Goal: Transaction & Acquisition: Purchase product/service

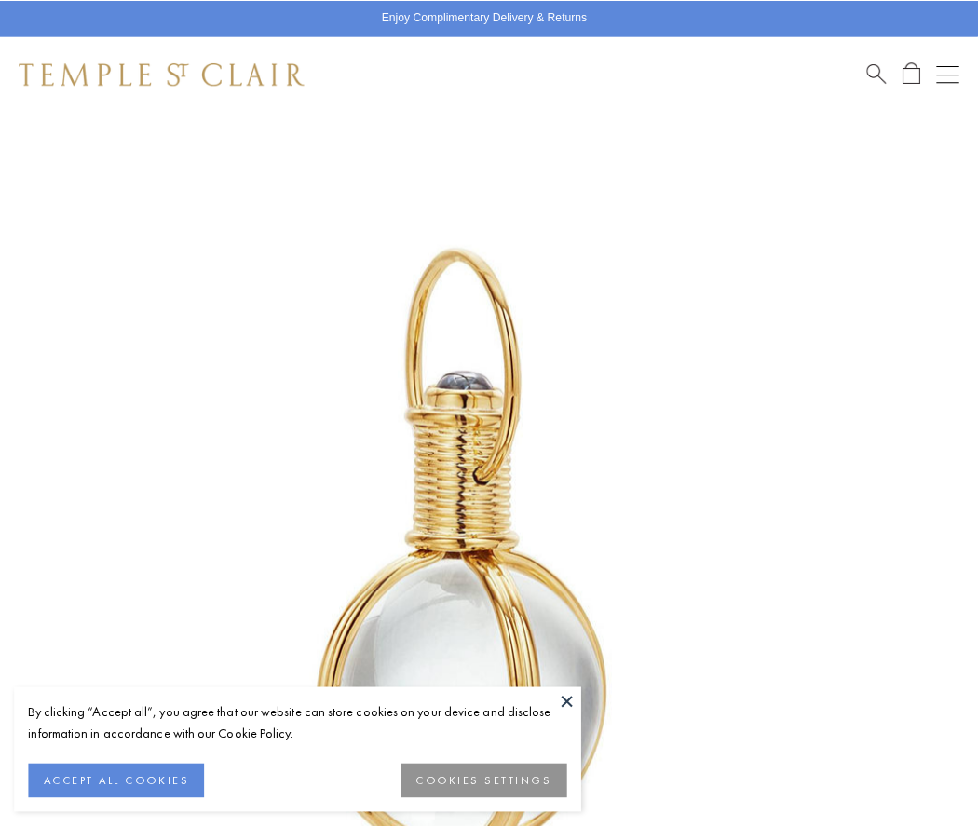
scroll to position [482, 0]
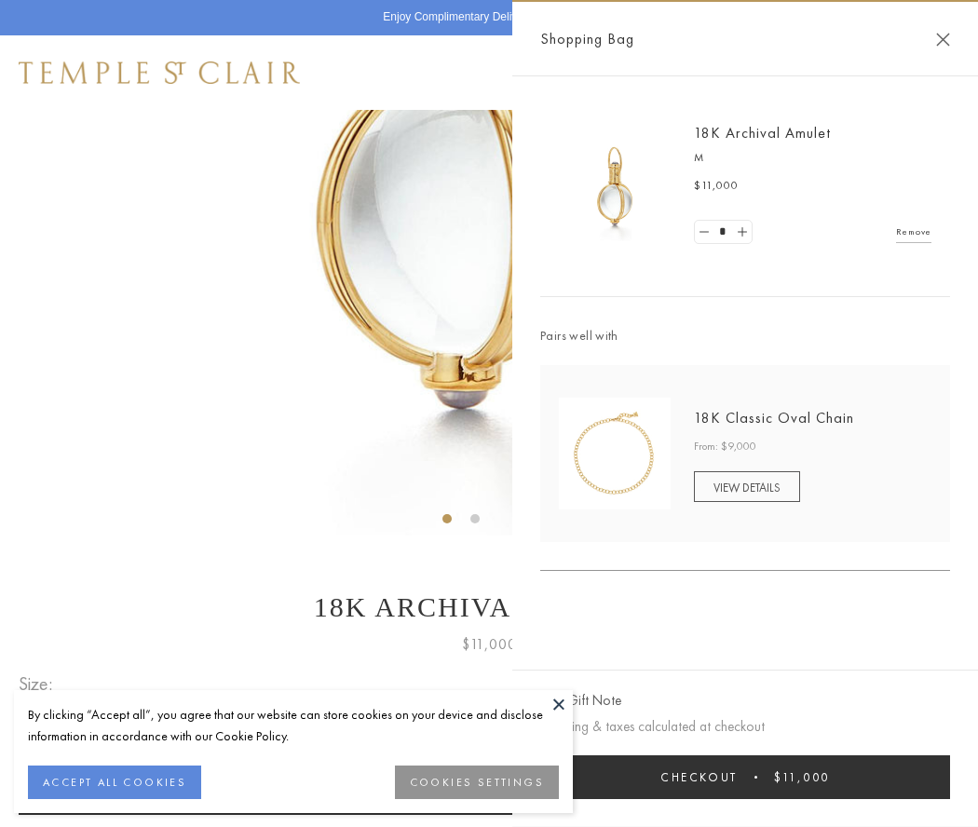
click at [745, 776] on button "Checkout $11,000" at bounding box center [745, 777] width 410 height 44
